Goal: Communication & Community: Ask a question

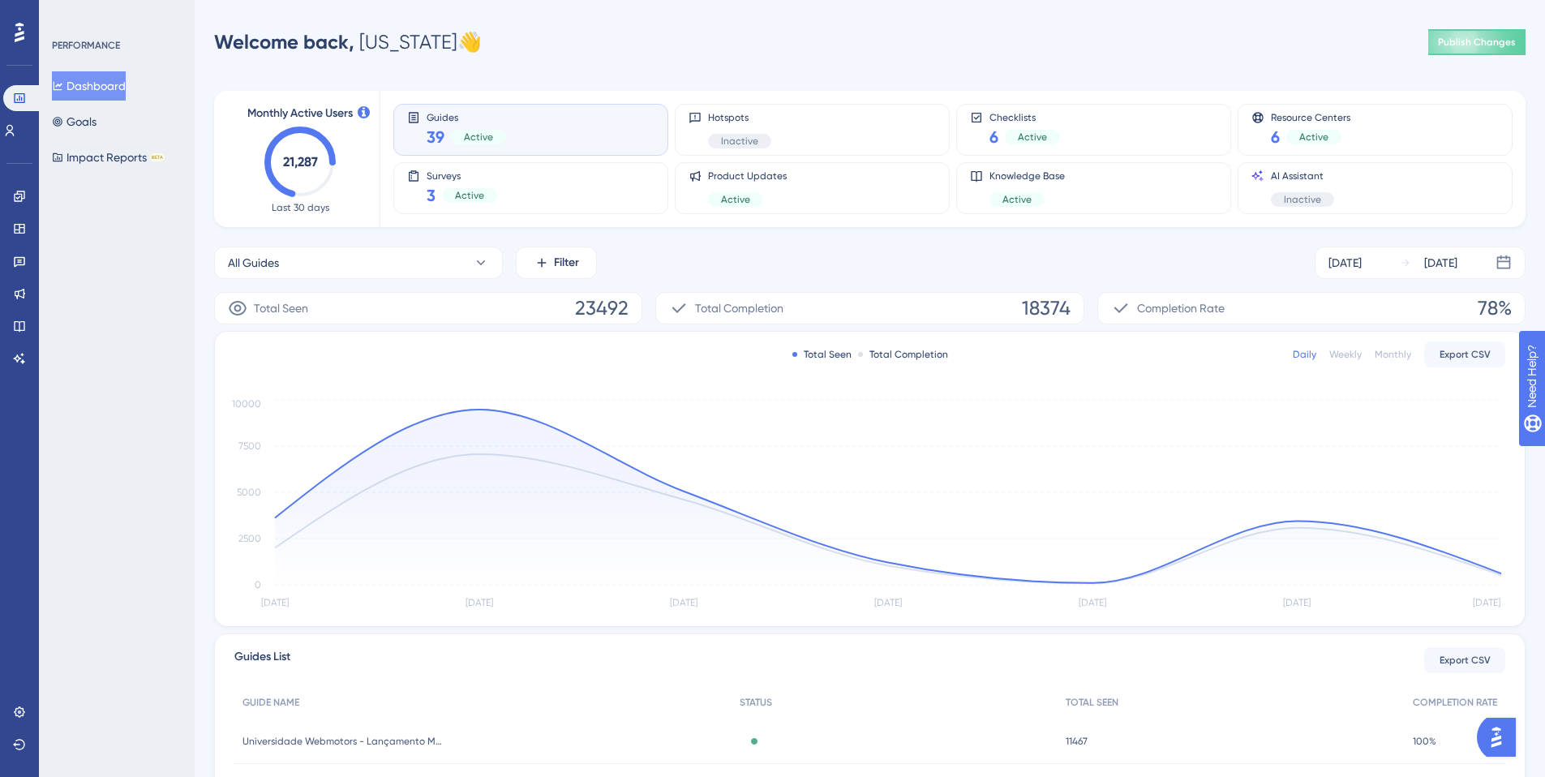
click at [1505, 749] on img "Open AI Assistant Launcher" at bounding box center [1496, 737] width 29 height 29
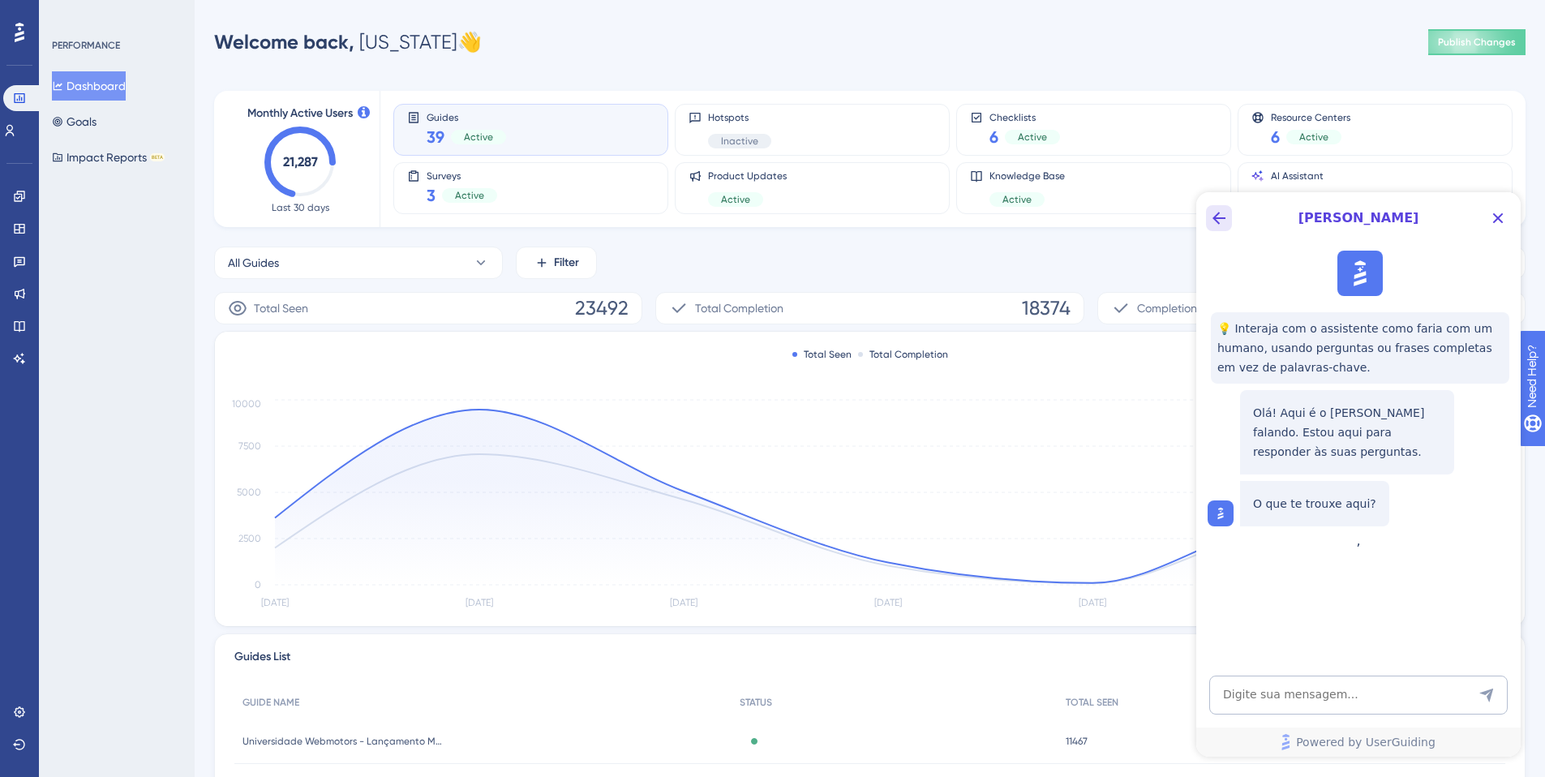
click at [1220, 218] on icon "Back Button" at bounding box center [1219, 218] width 13 height 13
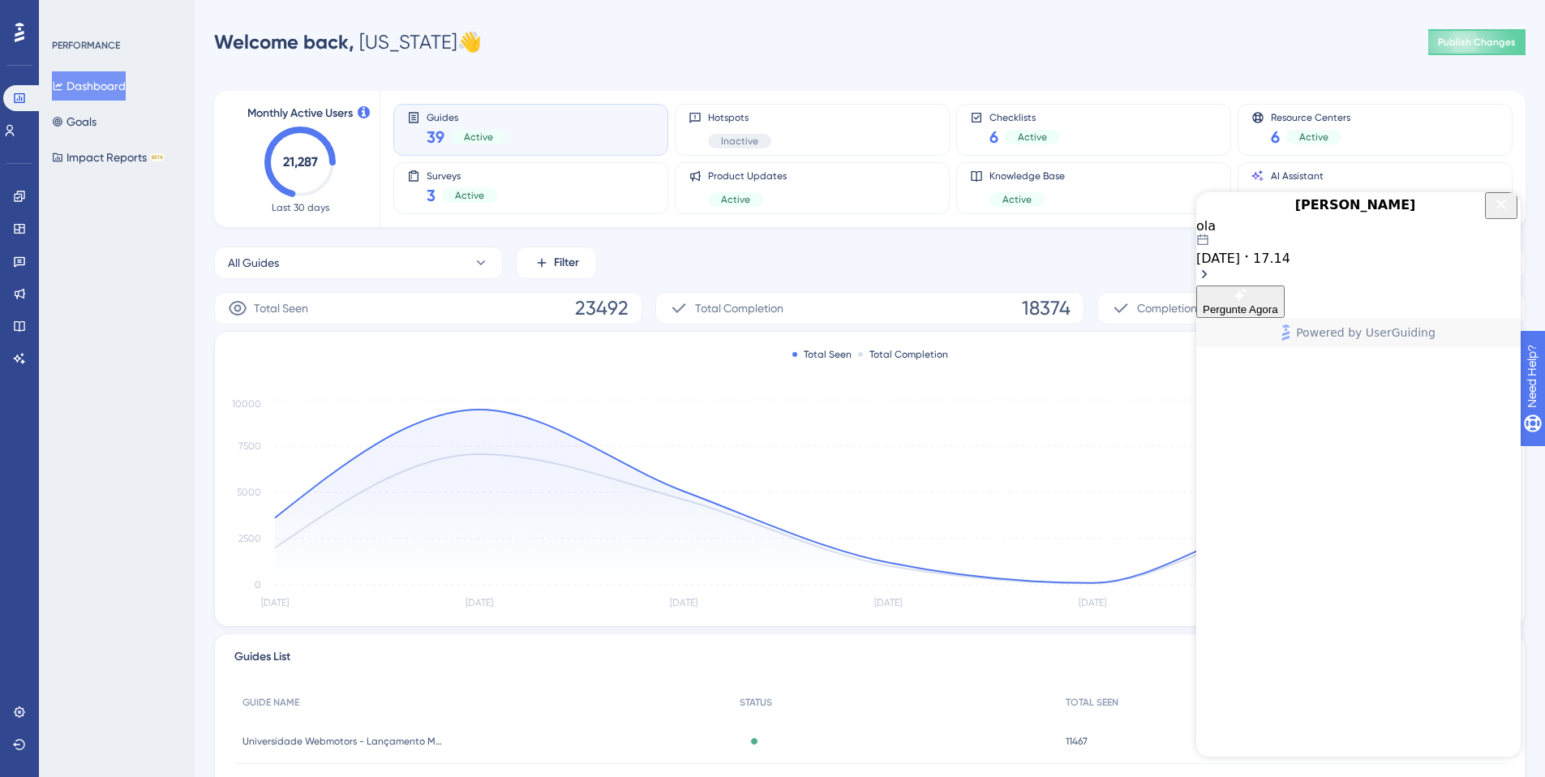
click at [1252, 266] on div "ola [DATE] 17.14" at bounding box center [1358, 242] width 324 height 48
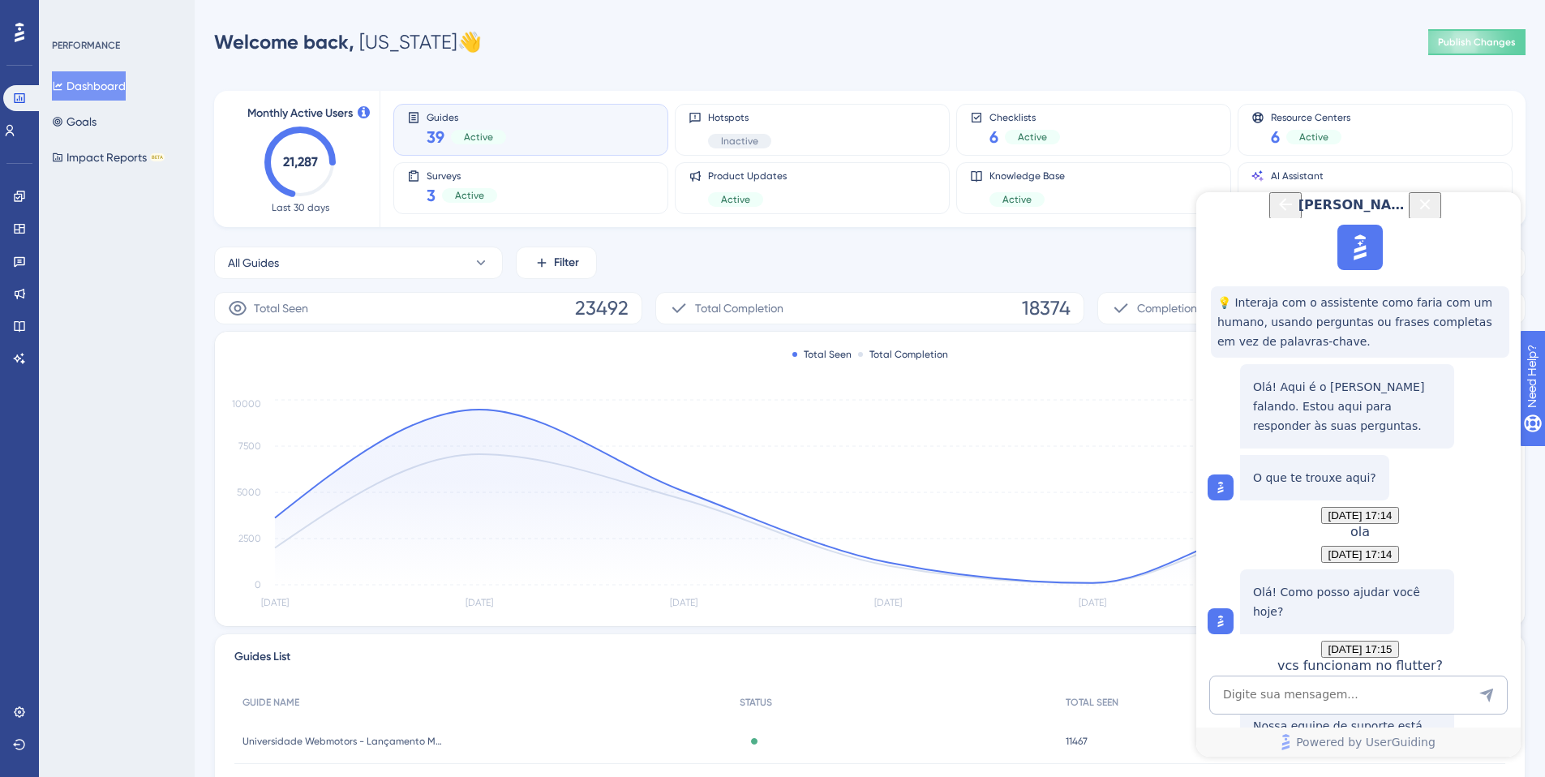
scroll to position [346, 0]
click at [1279, 211] on icon "Back Button" at bounding box center [1285, 204] width 13 height 13
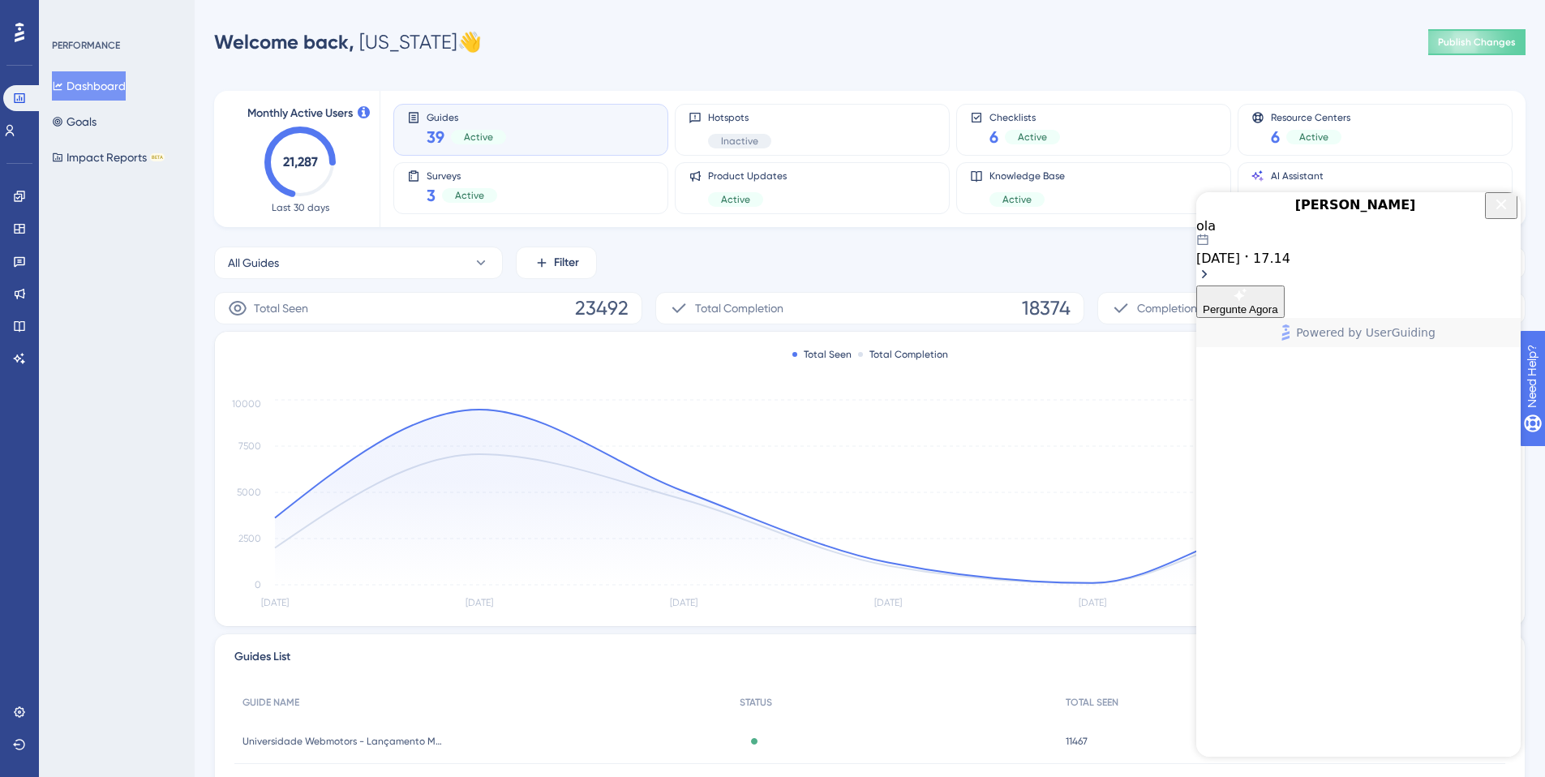
click at [1217, 218] on div at bounding box center [1209, 205] width 26 height 26
click at [1465, 266] on div "[DATE] 17.14" at bounding box center [1358, 250] width 324 height 32
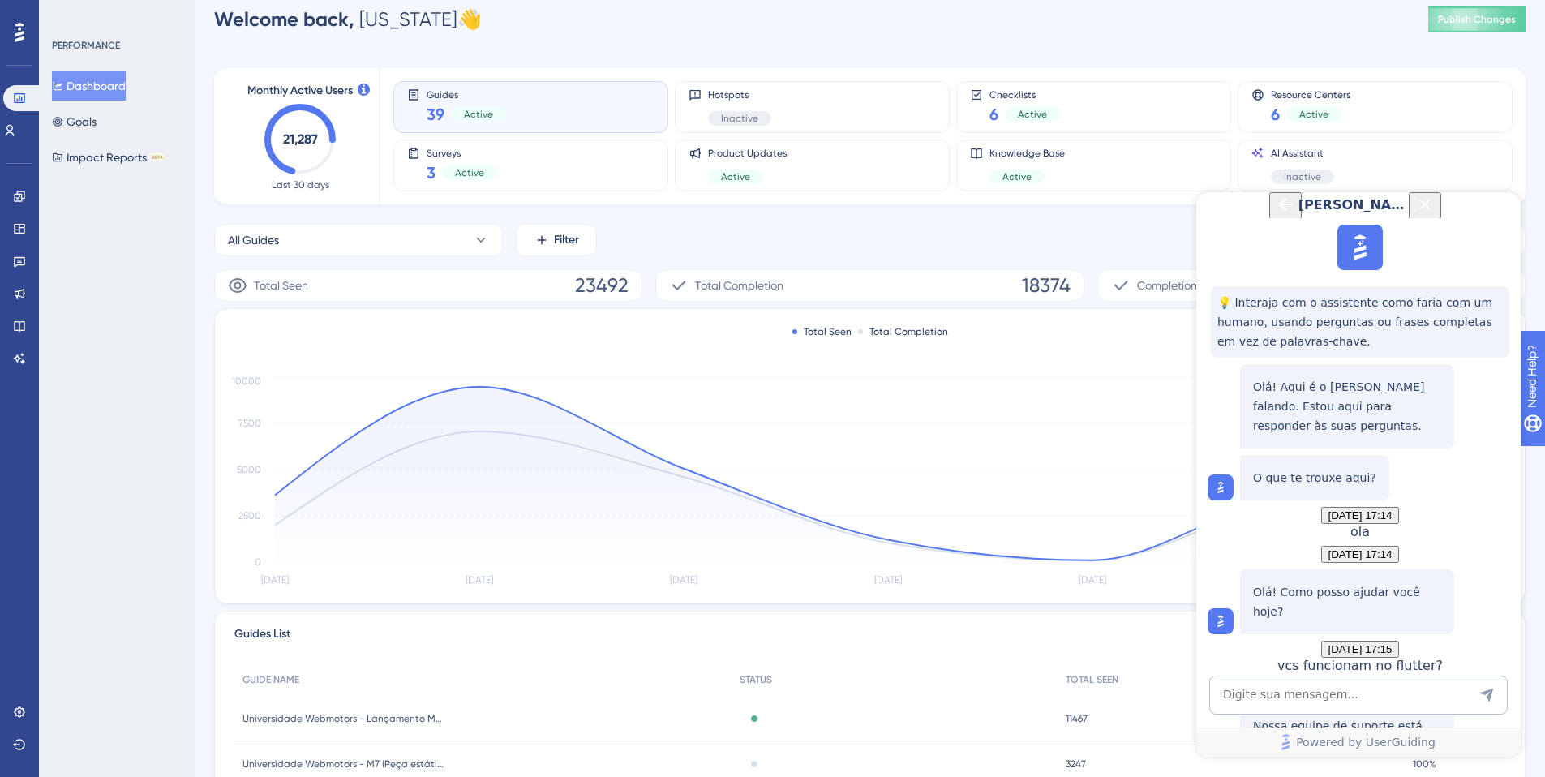
click at [1371, 776] on span "Fale com uma pessoa" at bounding box center [1347, 791] width 106 height 12
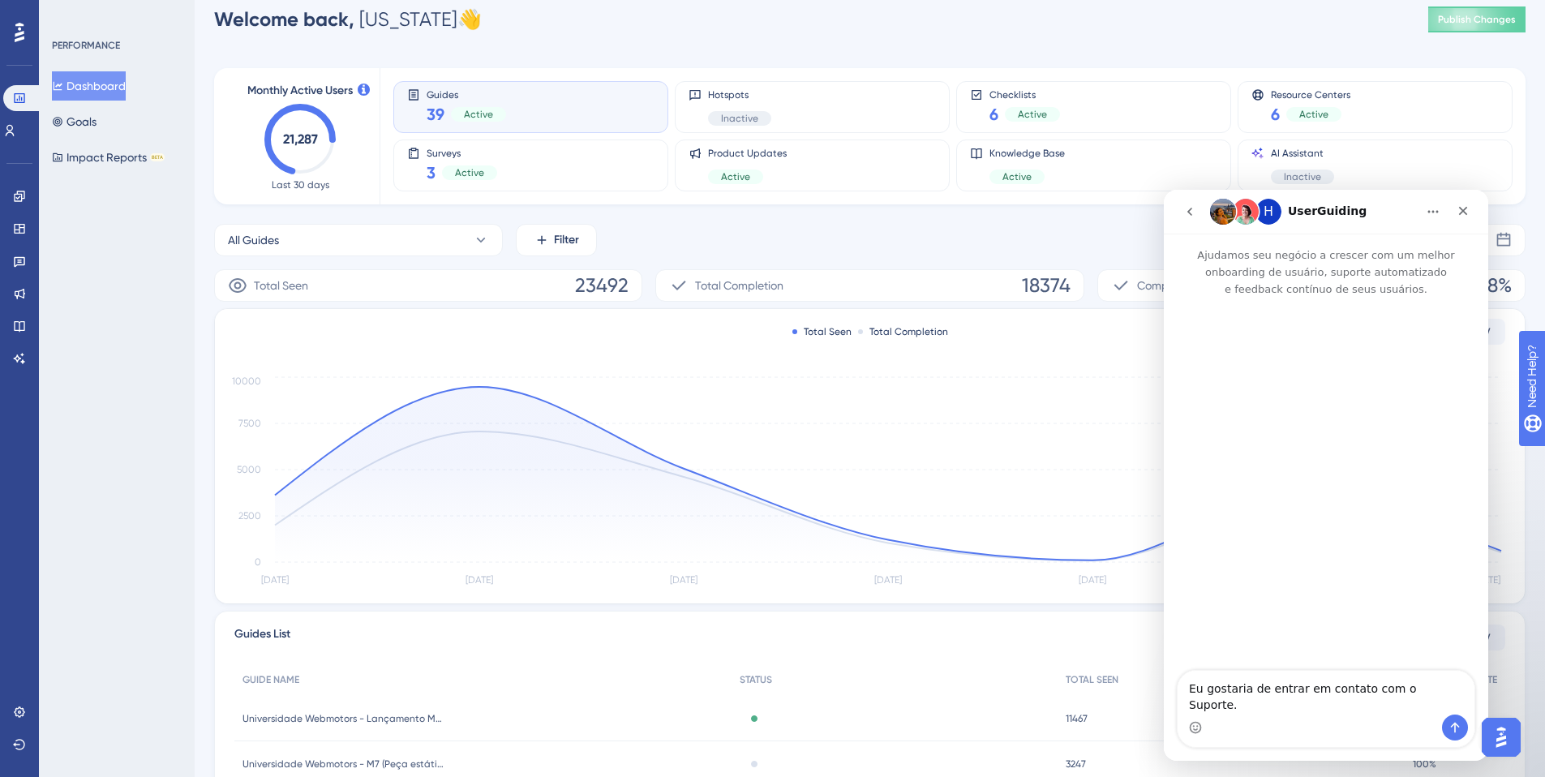
scroll to position [0, 0]
click at [1225, 213] on img "Messenger da Intercom" at bounding box center [1223, 212] width 26 height 26
click at [1416, 211] on div "H UserGuiding" at bounding box center [1325, 211] width 303 height 31
click at [1424, 211] on button "Início" at bounding box center [1433, 211] width 31 height 31
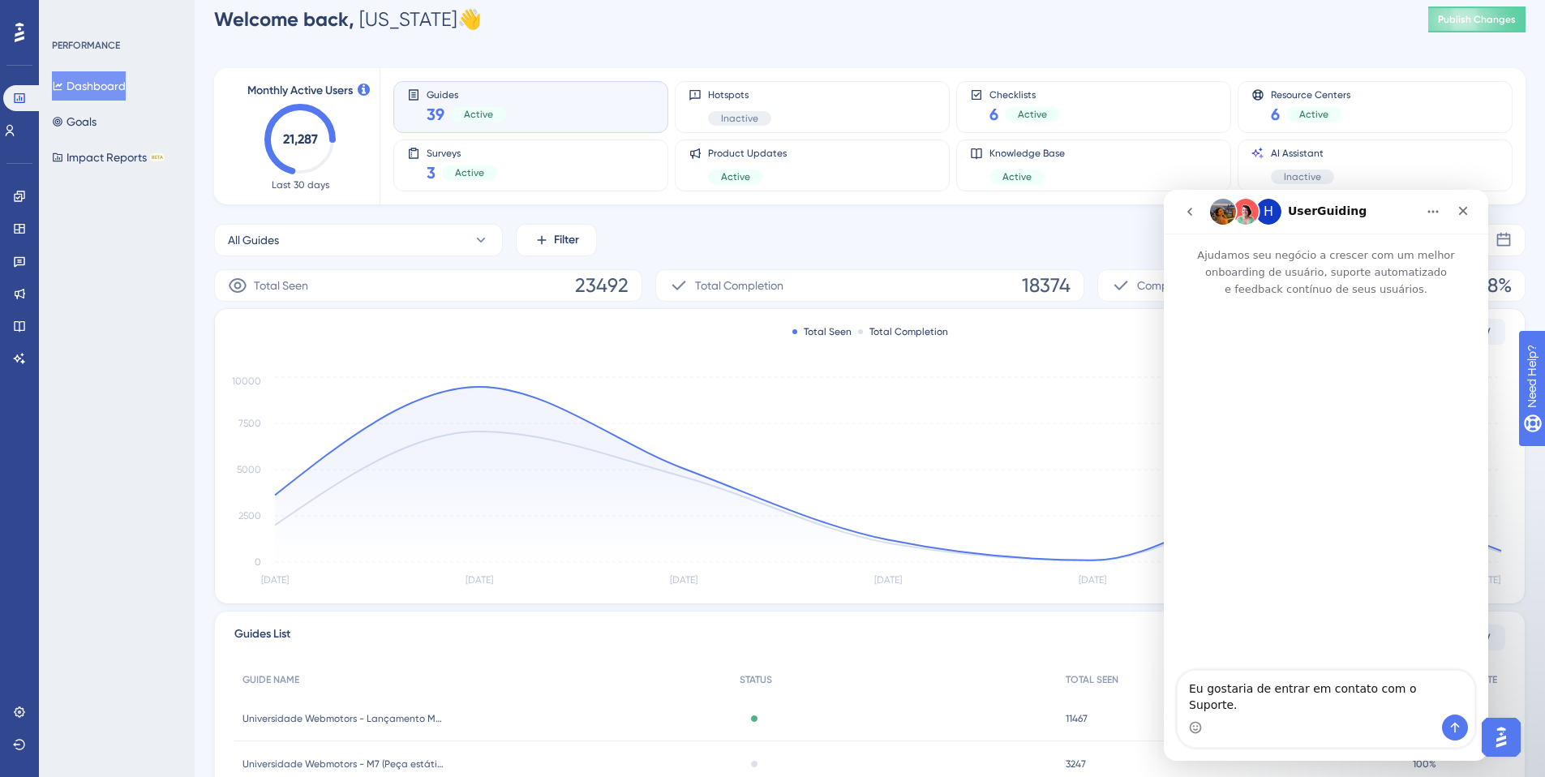
click at [1196, 211] on icon "go back" at bounding box center [1189, 211] width 13 height 13
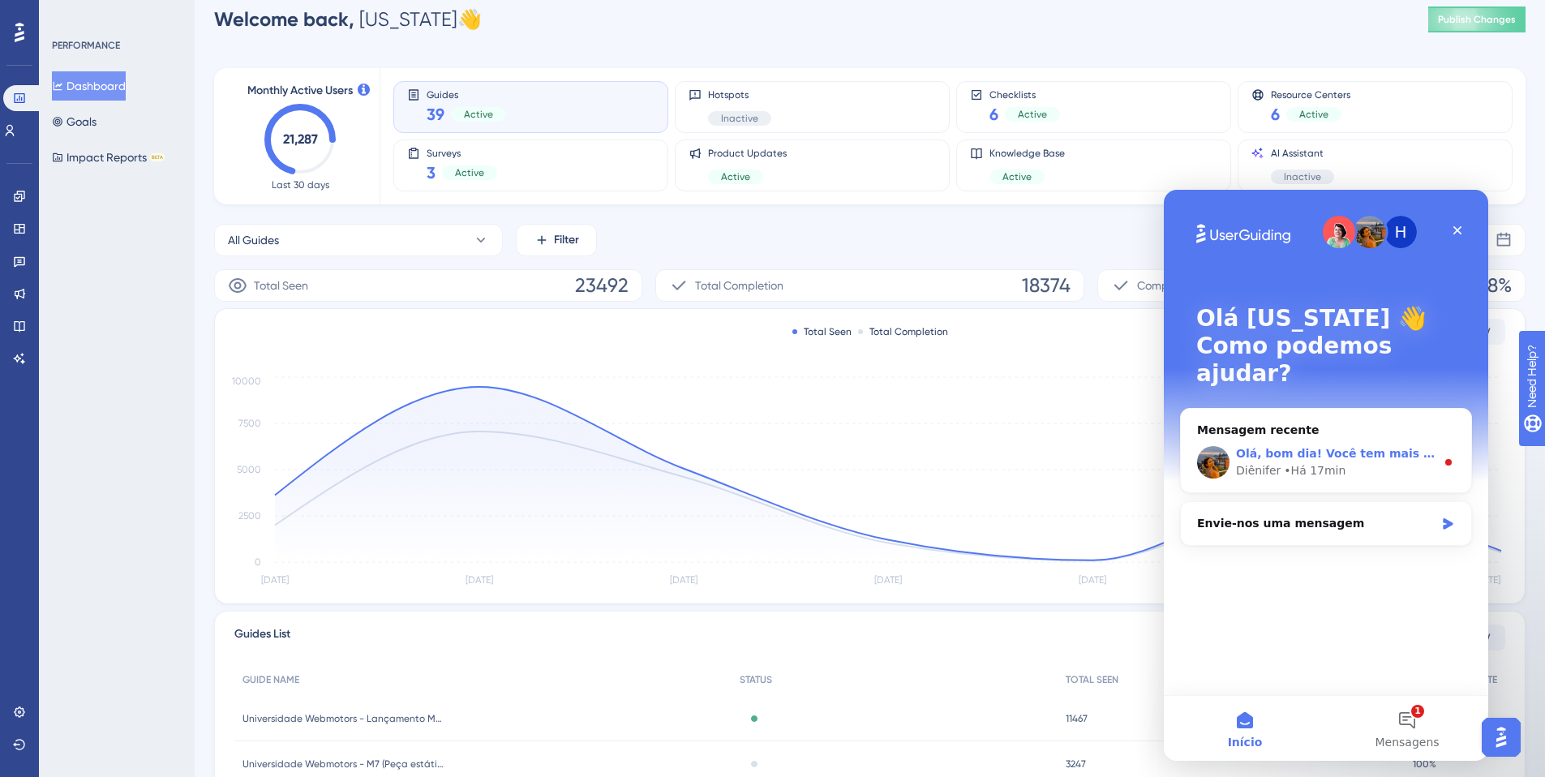
click at [1307, 432] on div "Olá, bom dia! Você tem mais alguma dúvida? 😊 Gostaria de prosseguir com a habil…" at bounding box center [1326, 462] width 290 height 60
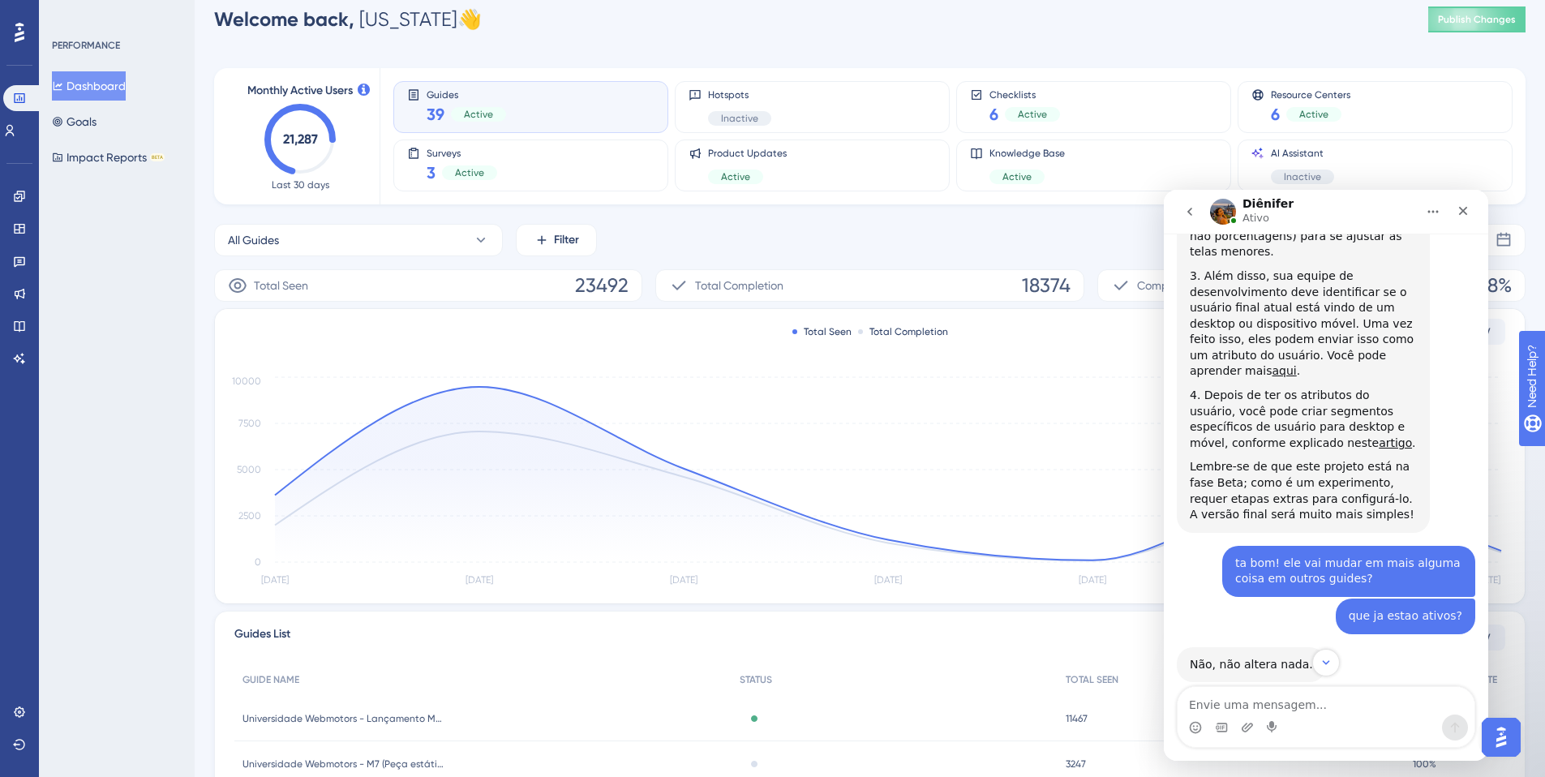
scroll to position [1331, 0]
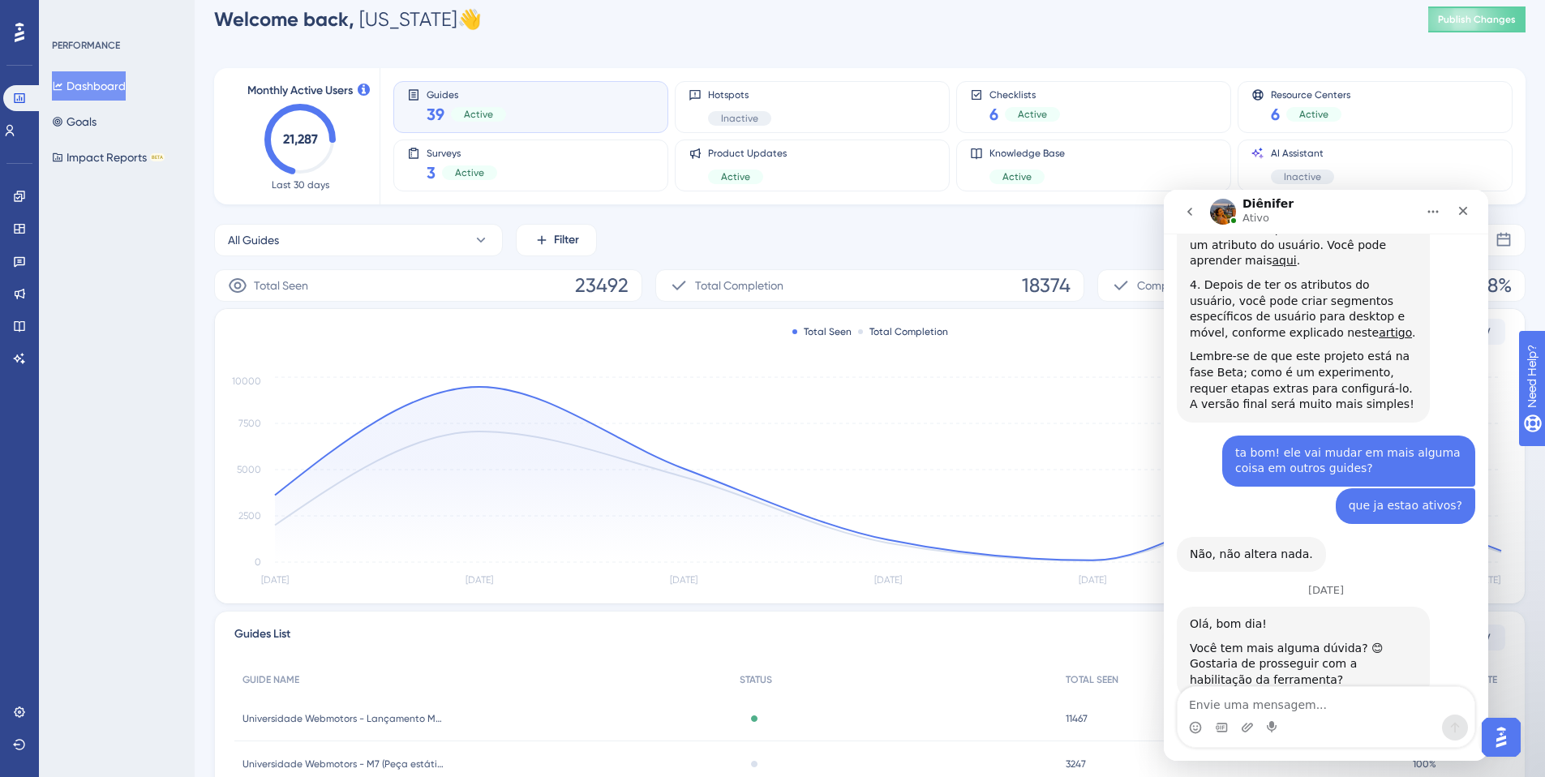
click at [1303, 709] on textarea "Envie uma mensagem..." at bounding box center [1326, 701] width 297 height 28
type textarea "ola!"
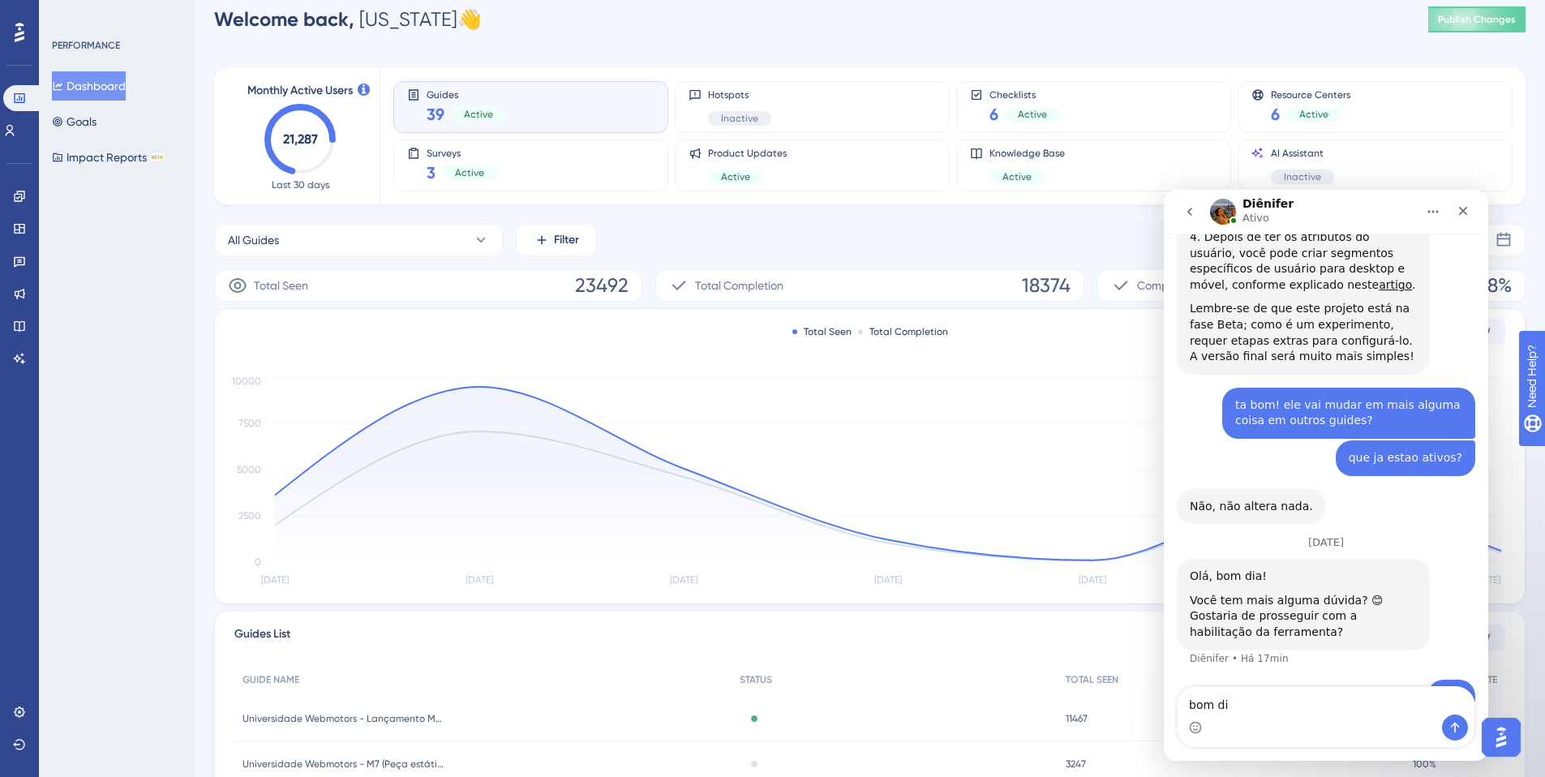
type textarea "bom dia"
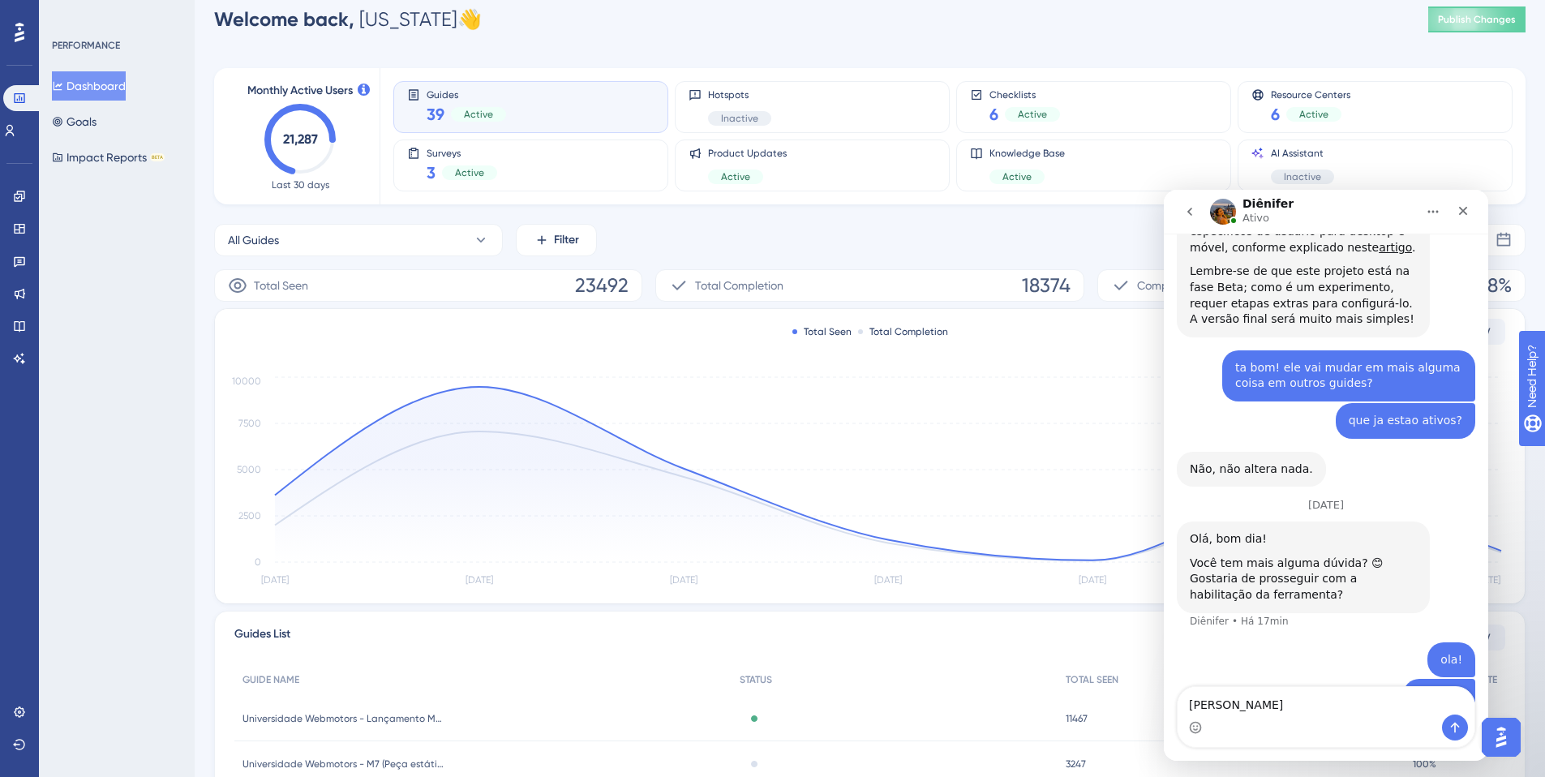
type textarea "[PERSON_NAME]"
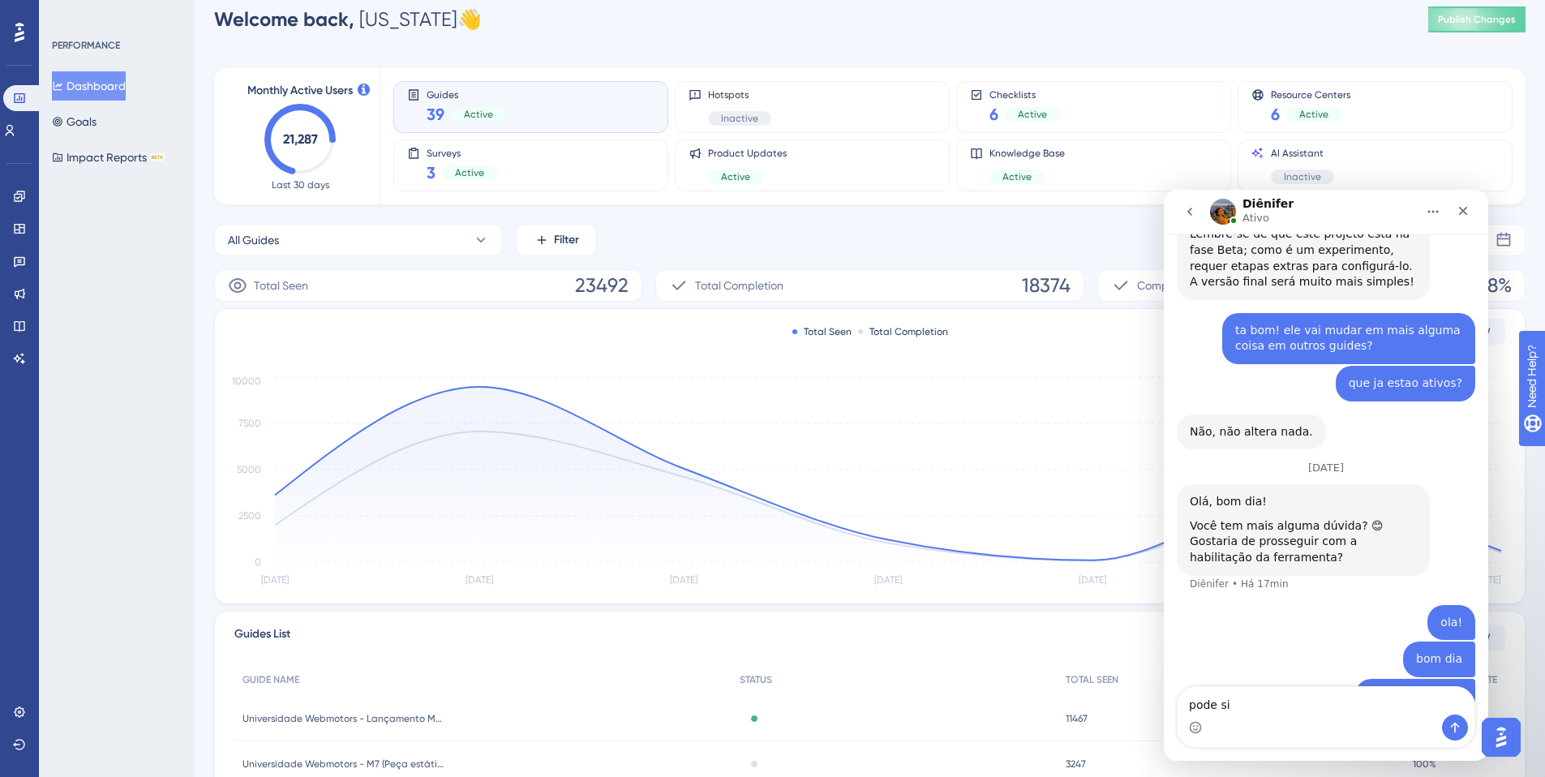
type textarea "pode sim"
